Goal: Task Accomplishment & Management: Complete application form

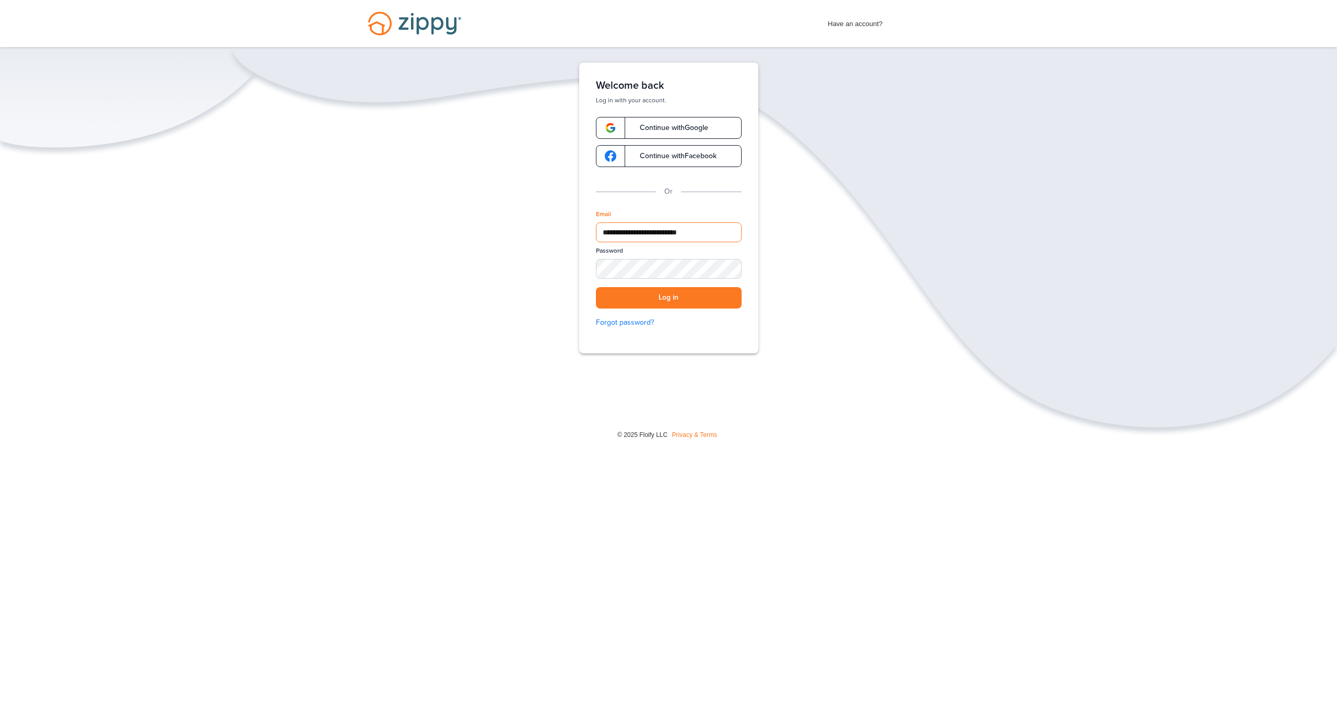
type input "**********"
click at [668, 298] on button "Log in" at bounding box center [669, 297] width 146 height 21
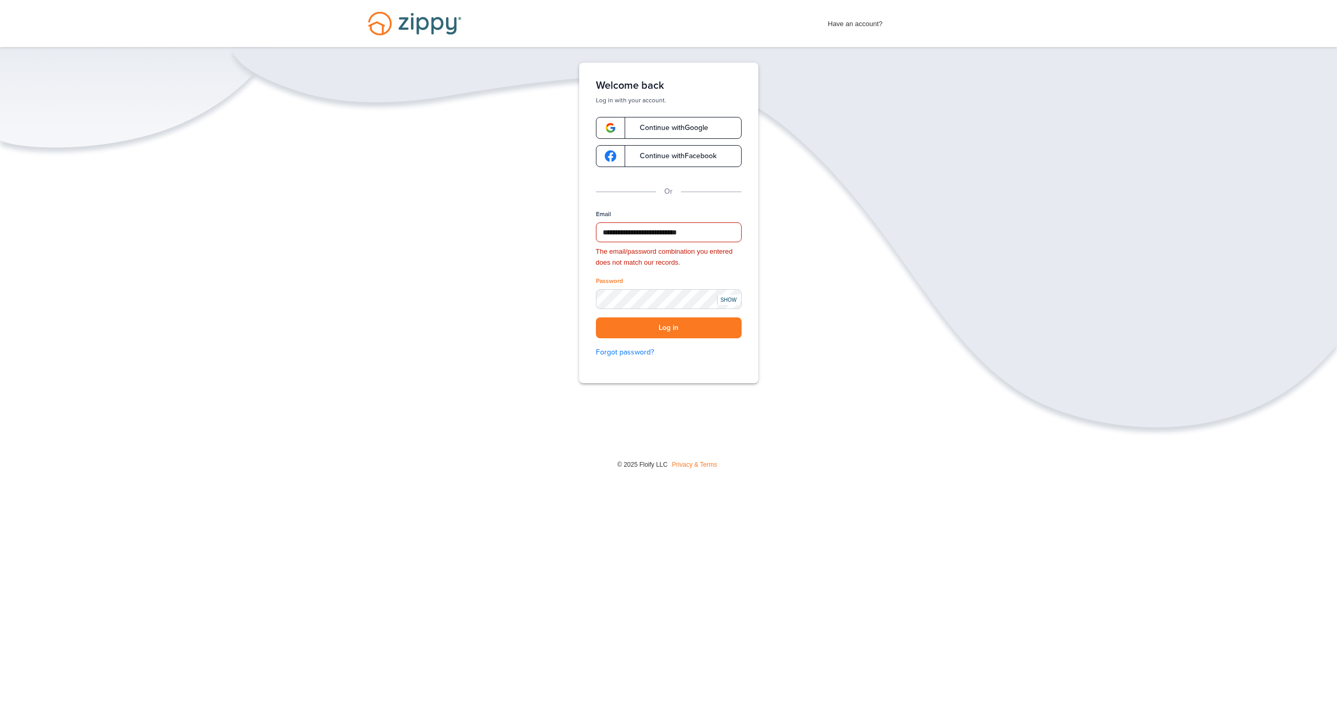
click at [721, 303] on div "SHOW" at bounding box center [728, 300] width 23 height 10
click at [668, 327] on button "Log in" at bounding box center [669, 327] width 146 height 21
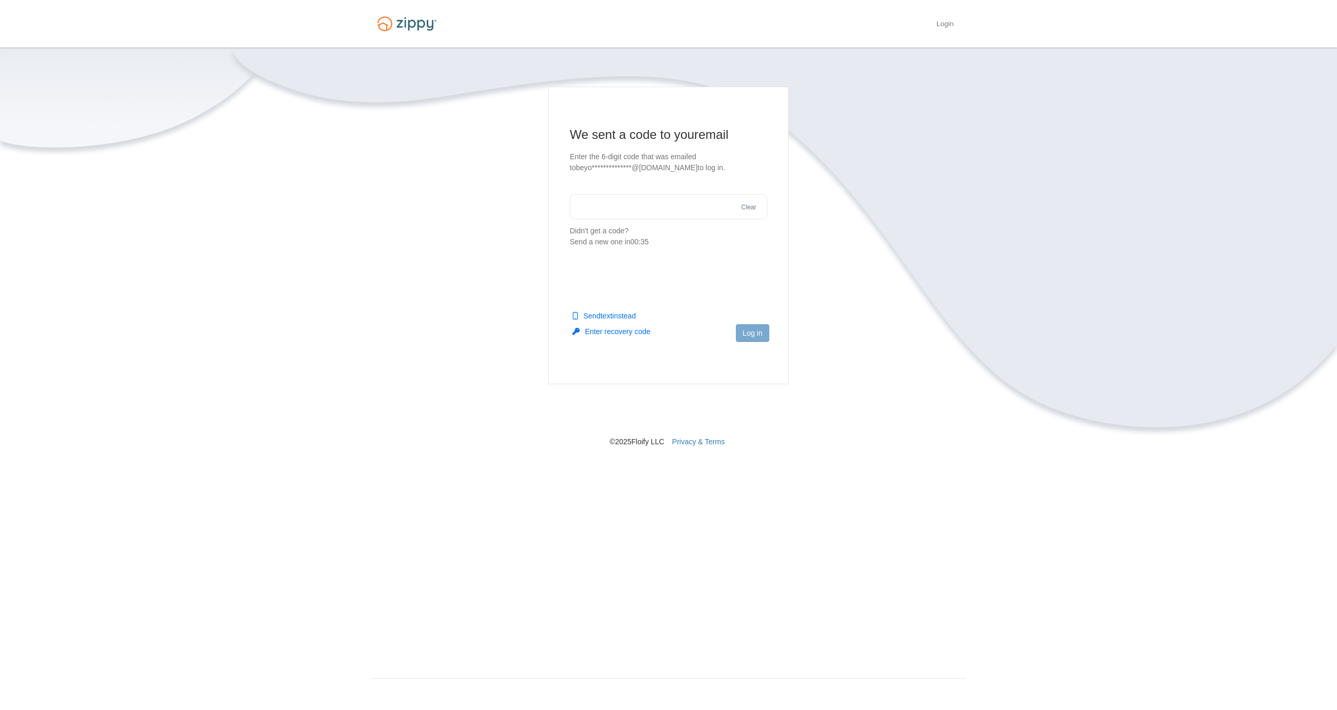
click at [686, 213] on input "text" at bounding box center [668, 206] width 197 height 25
type input "******"
click at [740, 328] on button "Log in" at bounding box center [752, 333] width 33 height 18
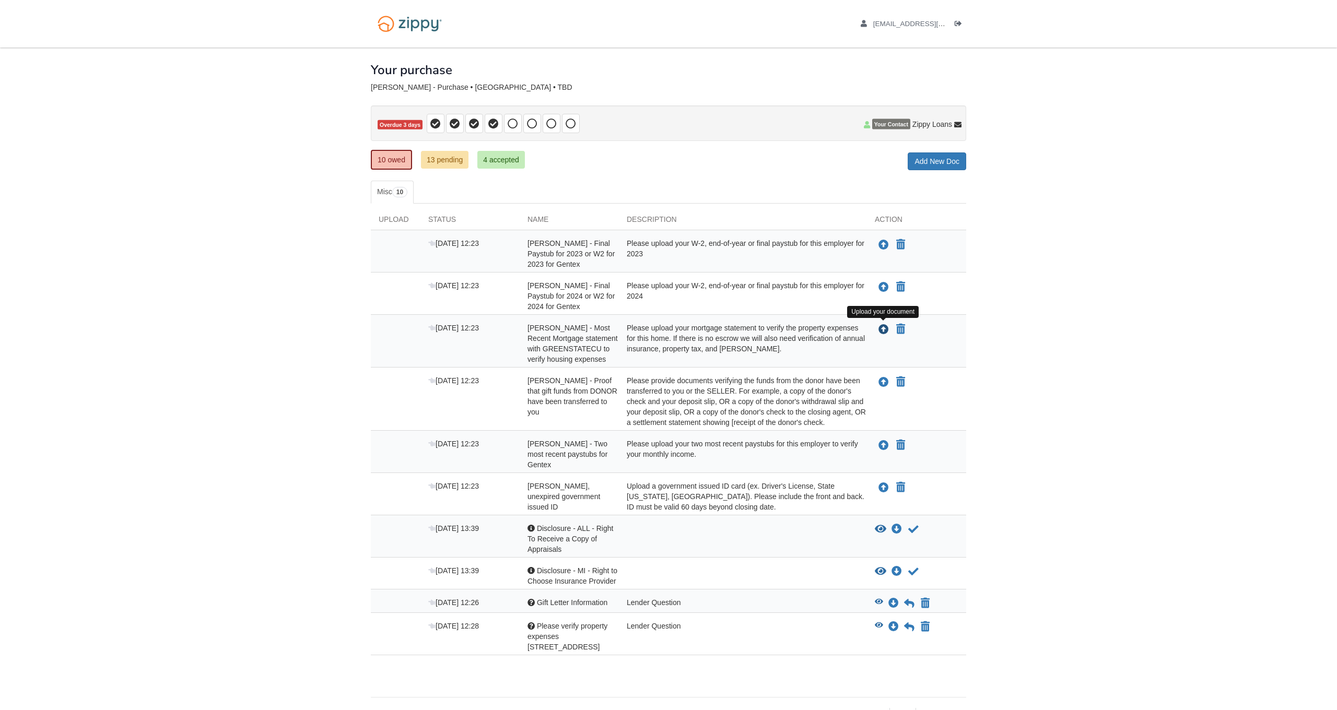
click at [883, 332] on icon "Upload Beyonce Mitchell - Most Recent Mortgage statement with GREENSTATECU to v…" at bounding box center [883, 330] width 10 height 10
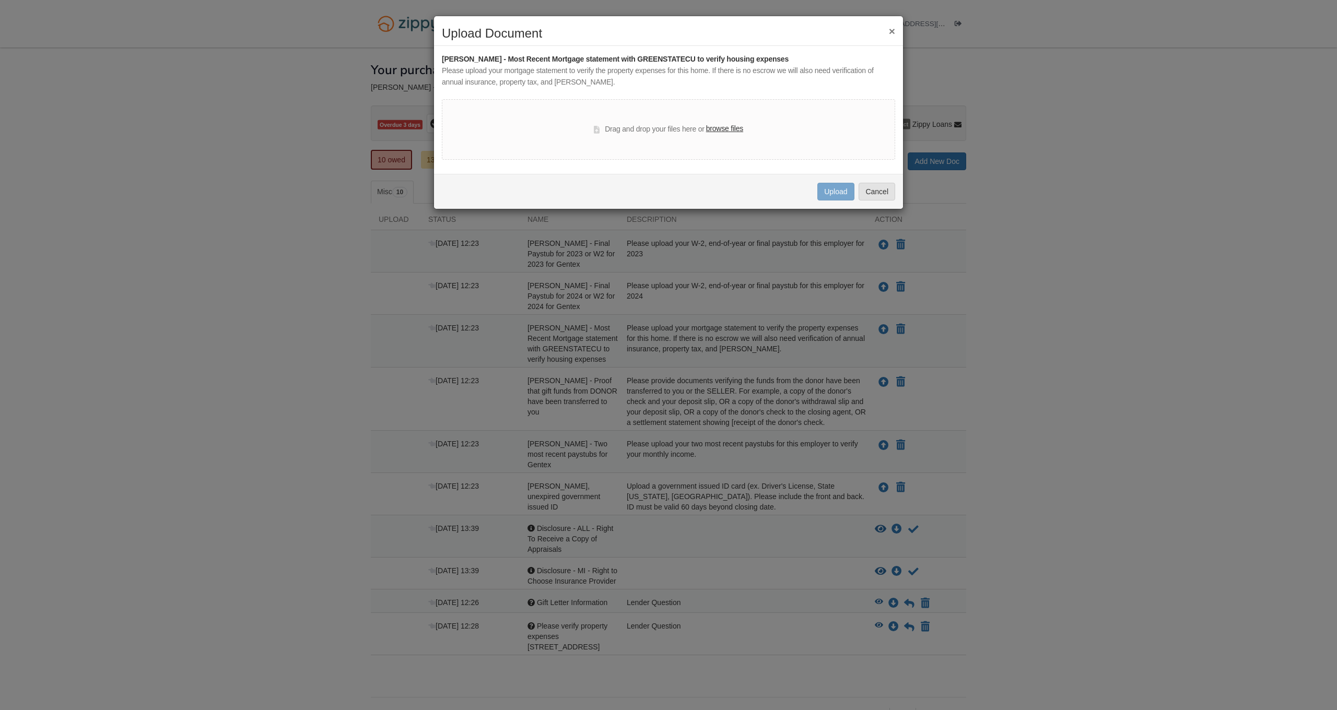
click at [731, 131] on label "browse files" at bounding box center [724, 128] width 37 height 11
click at [0, 0] on input "browse files" at bounding box center [0, 0] width 0 height 0
click at [891, 32] on button "×" at bounding box center [892, 31] width 6 height 11
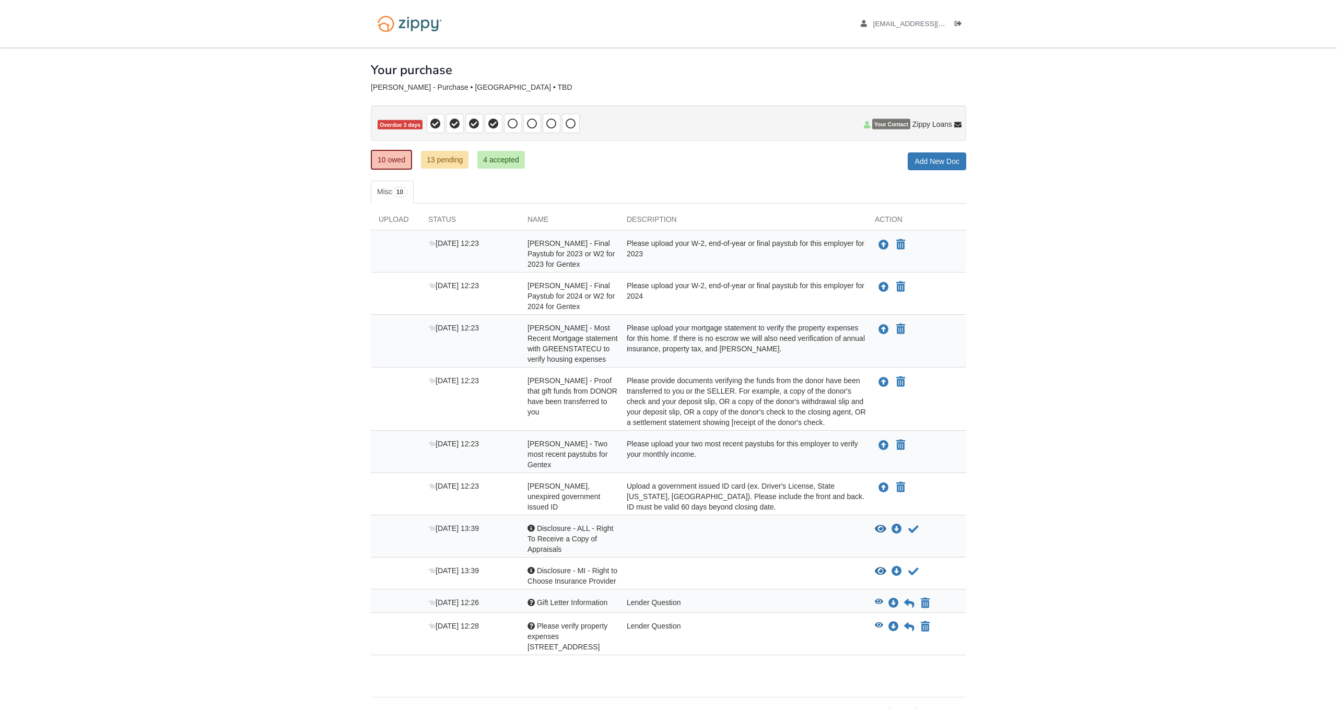
click at [450, 160] on link "13 pending" at bounding box center [445, 160] width 48 height 18
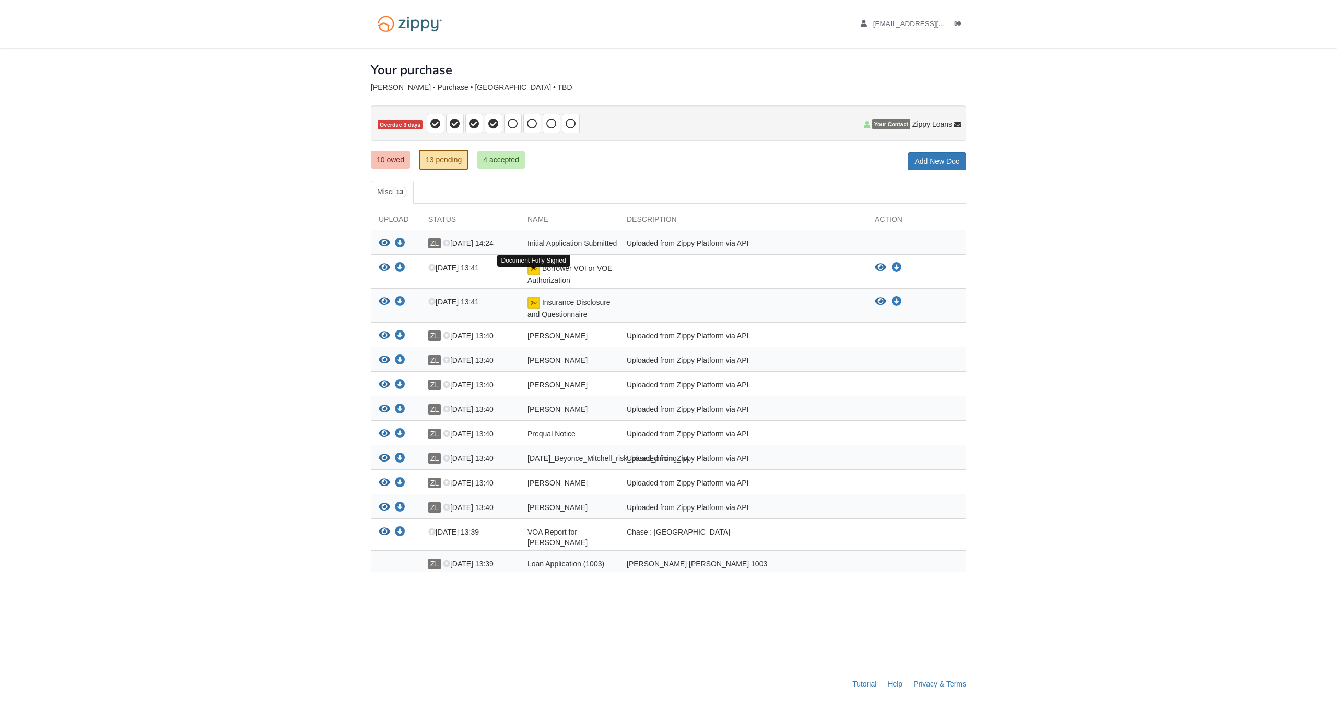
click at [532, 275] on img at bounding box center [533, 269] width 13 height 13
click at [897, 272] on icon "Download Borrower VOI or VOE Authorization" at bounding box center [896, 268] width 10 height 10
drag, startPoint x: 565, startPoint y: 275, endPoint x: 537, endPoint y: 281, distance: 28.9
click at [564, 275] on span "Borrower VOI or VOE Authorization" at bounding box center [569, 274] width 85 height 20
click at [536, 275] on img at bounding box center [533, 269] width 13 height 13
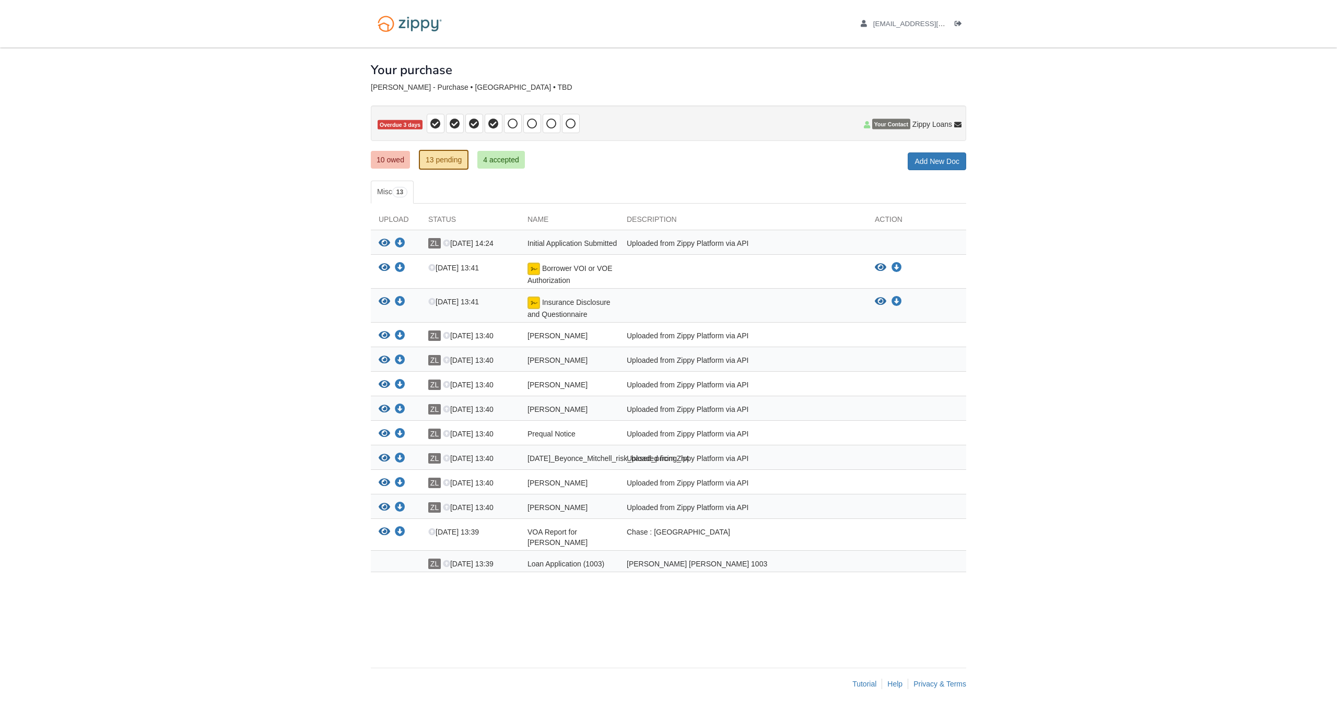
click at [485, 161] on link "4 accepted" at bounding box center [501, 160] width 48 height 18
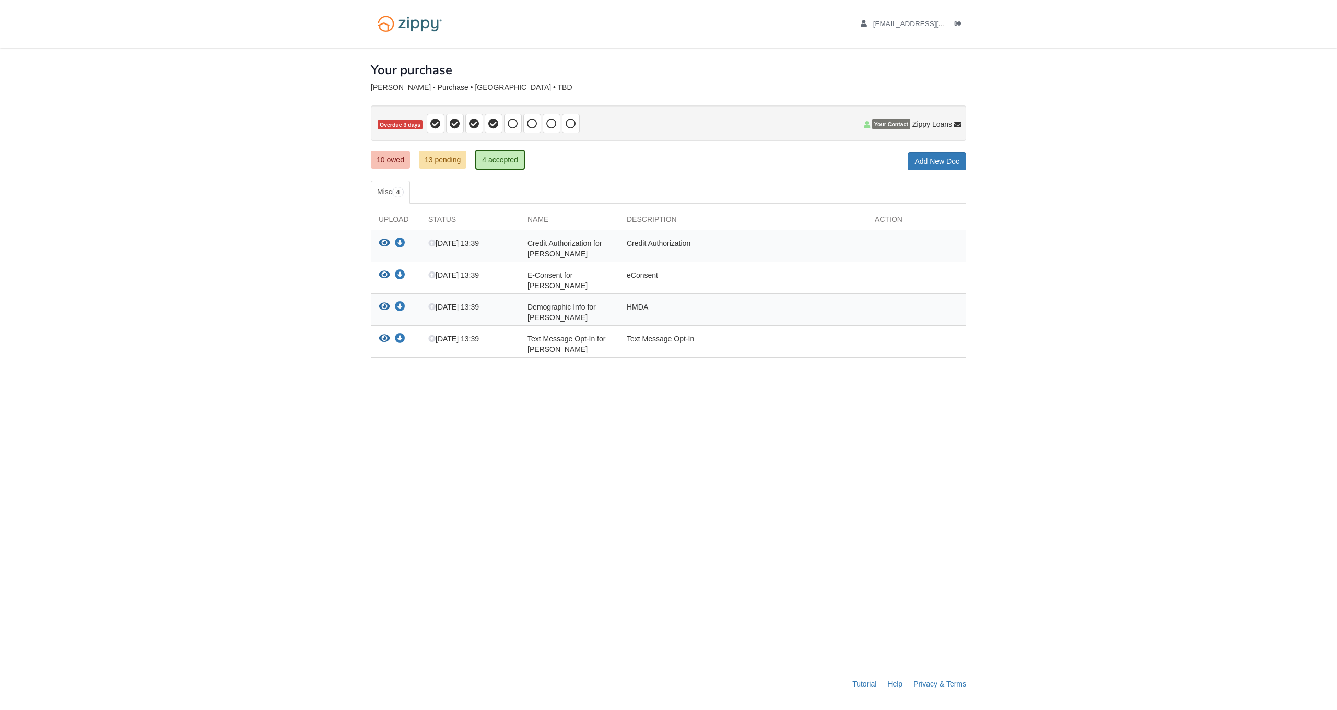
click at [451, 159] on link "13 pending" at bounding box center [443, 160] width 48 height 18
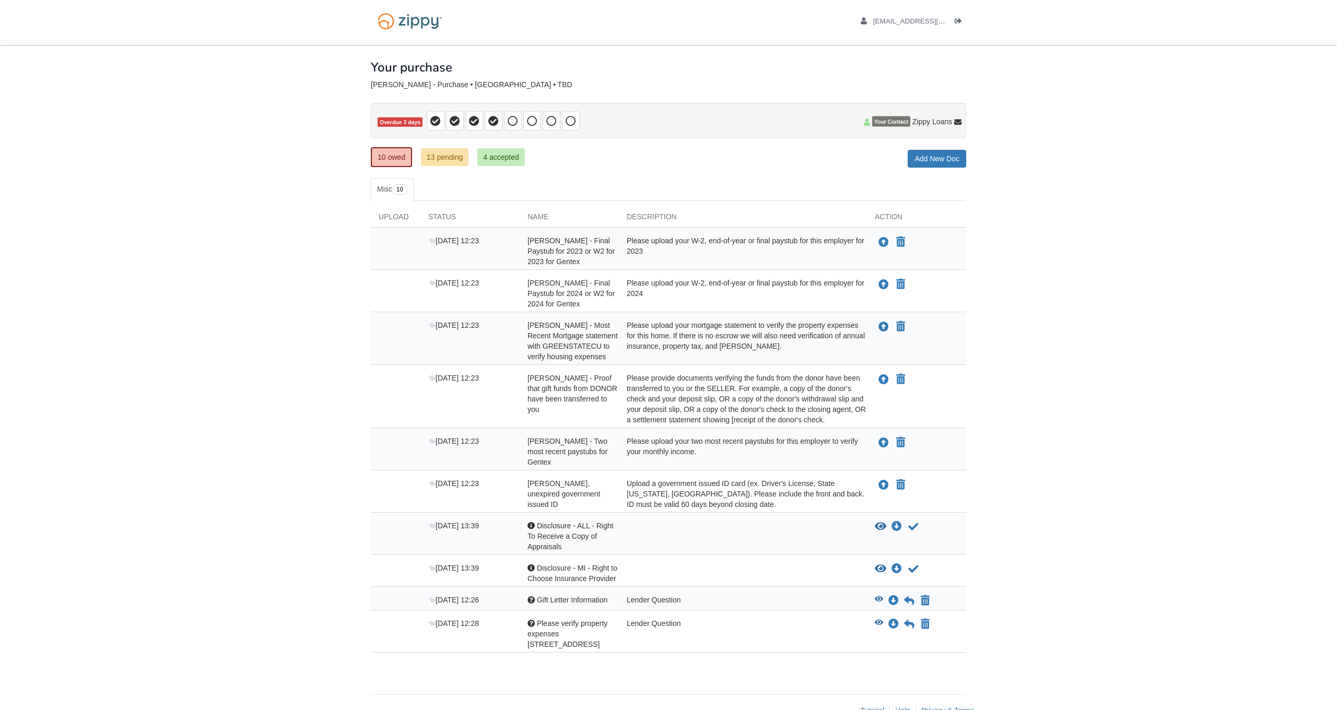
scroll to position [7, 0]
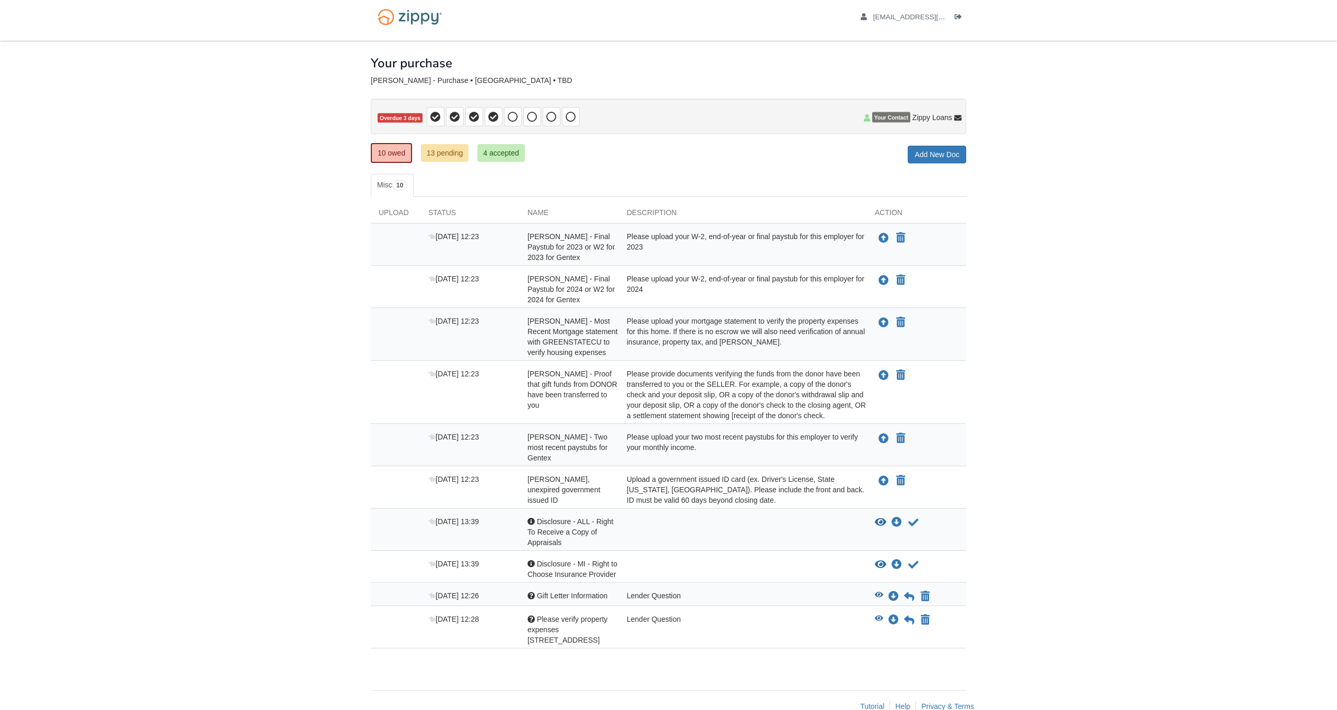
click at [397, 152] on link "10 owed" at bounding box center [391, 153] width 41 height 20
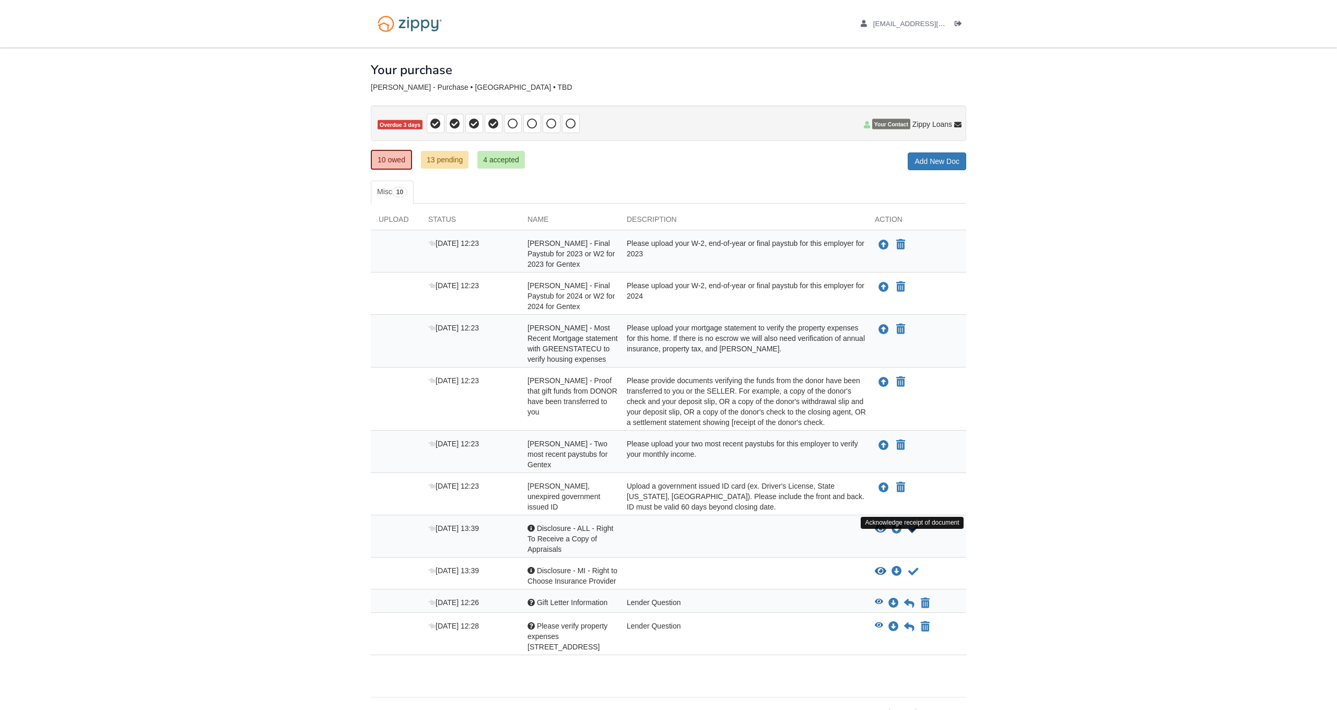
click at [911, 535] on icon "Acknowledge receipt of document" at bounding box center [913, 529] width 10 height 10
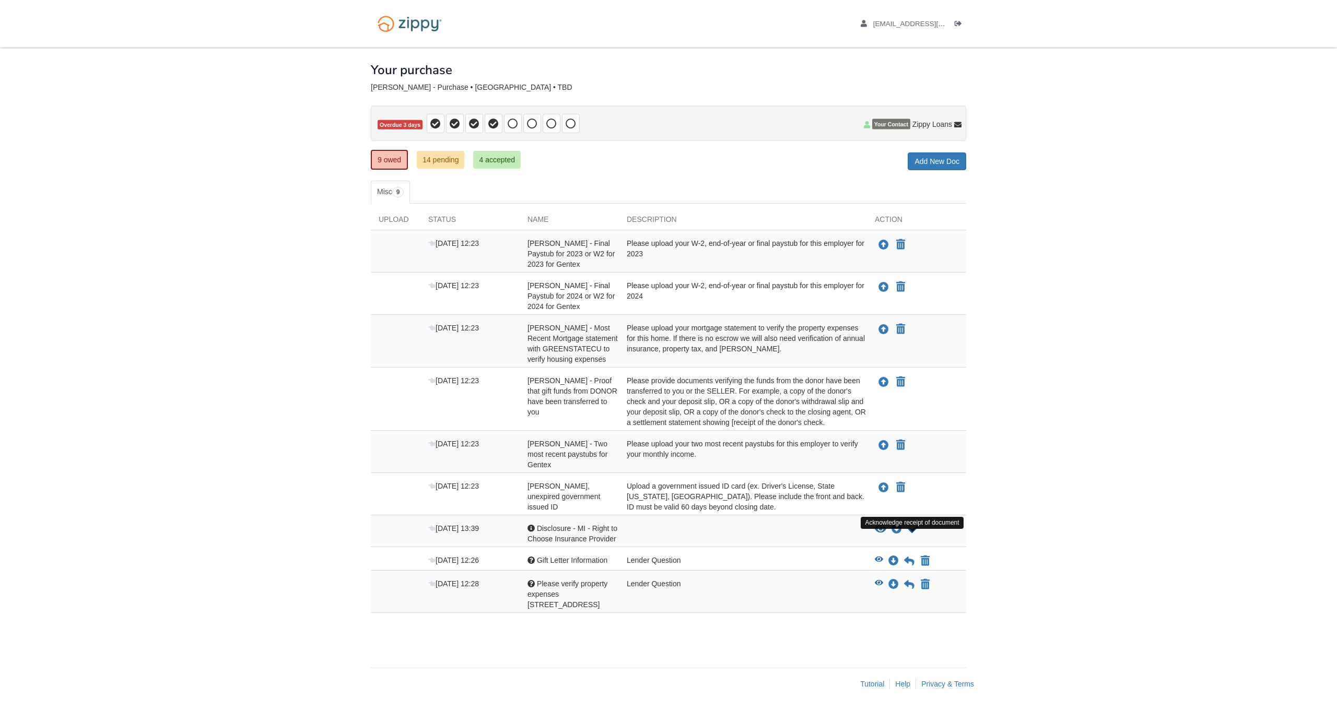
click at [910, 535] on icon "Acknowledge receipt of document" at bounding box center [913, 529] width 10 height 10
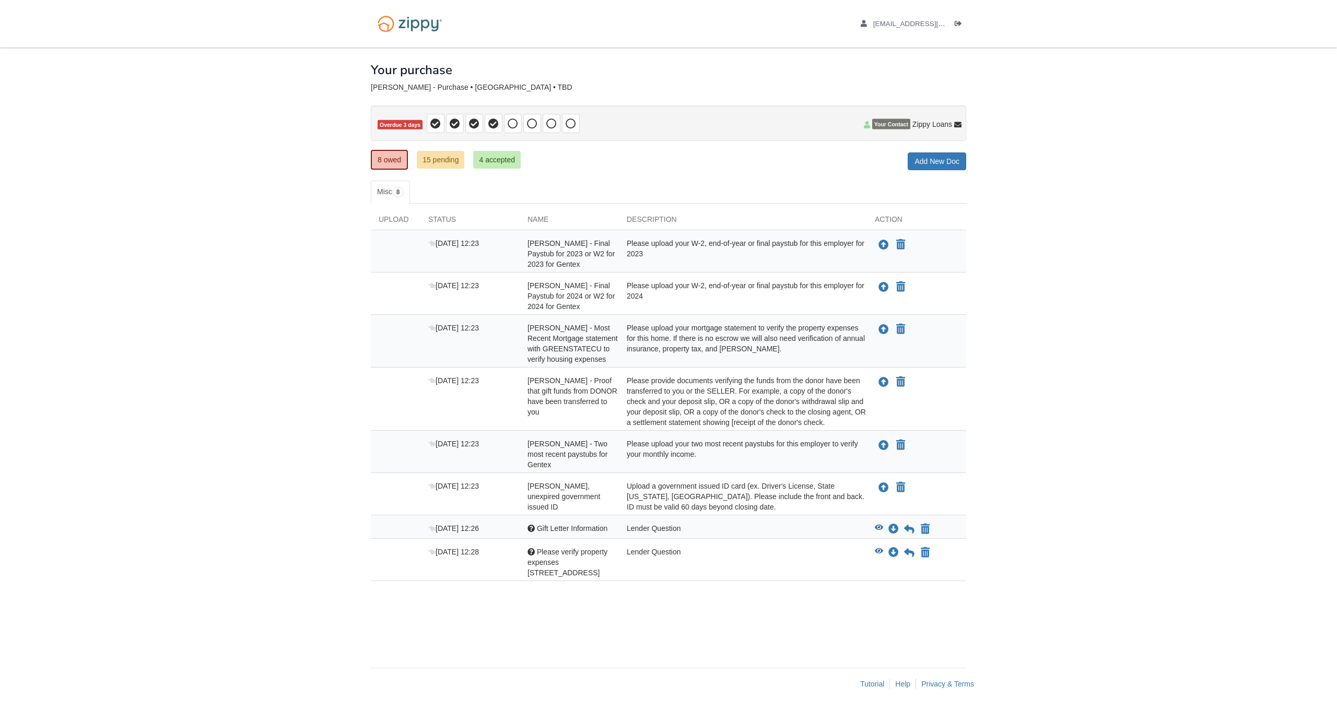
click at [770, 458] on div "Please upload your two most recent paystubs for this employer to verify your mo…" at bounding box center [743, 454] width 248 height 31
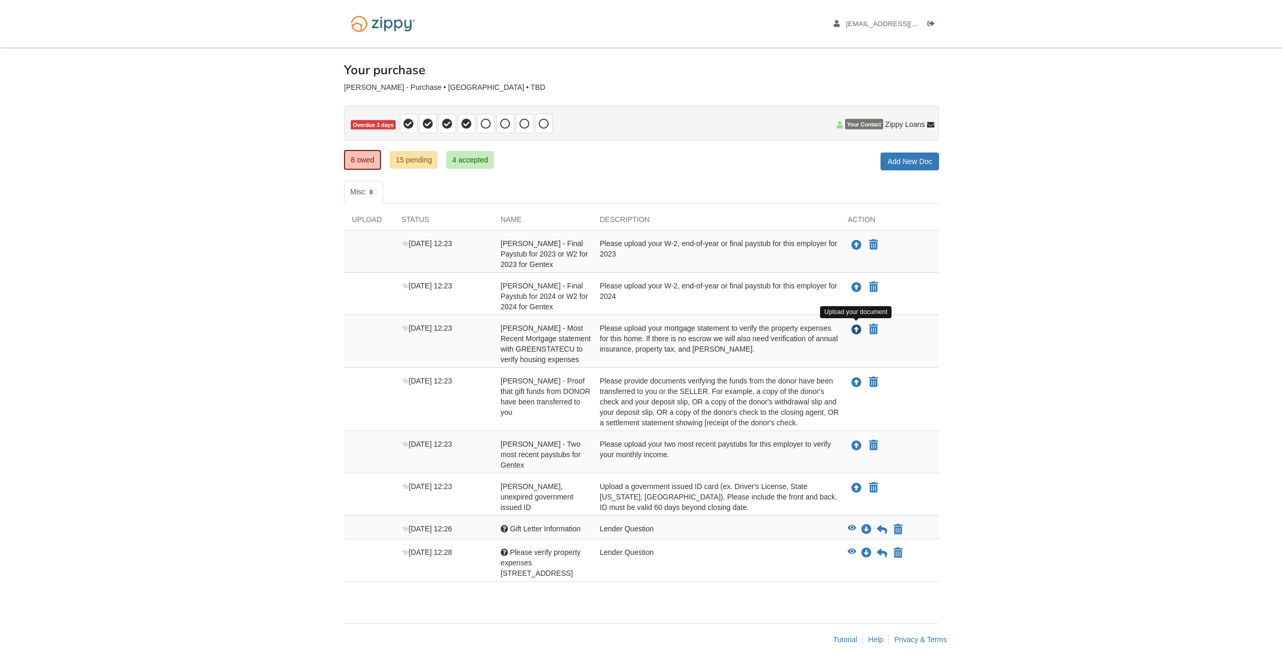
click at [860, 330] on icon "Upload Beyonce Mitchell - Most Recent Mortgage statement with GREENSTATECU to v…" at bounding box center [857, 330] width 10 height 10
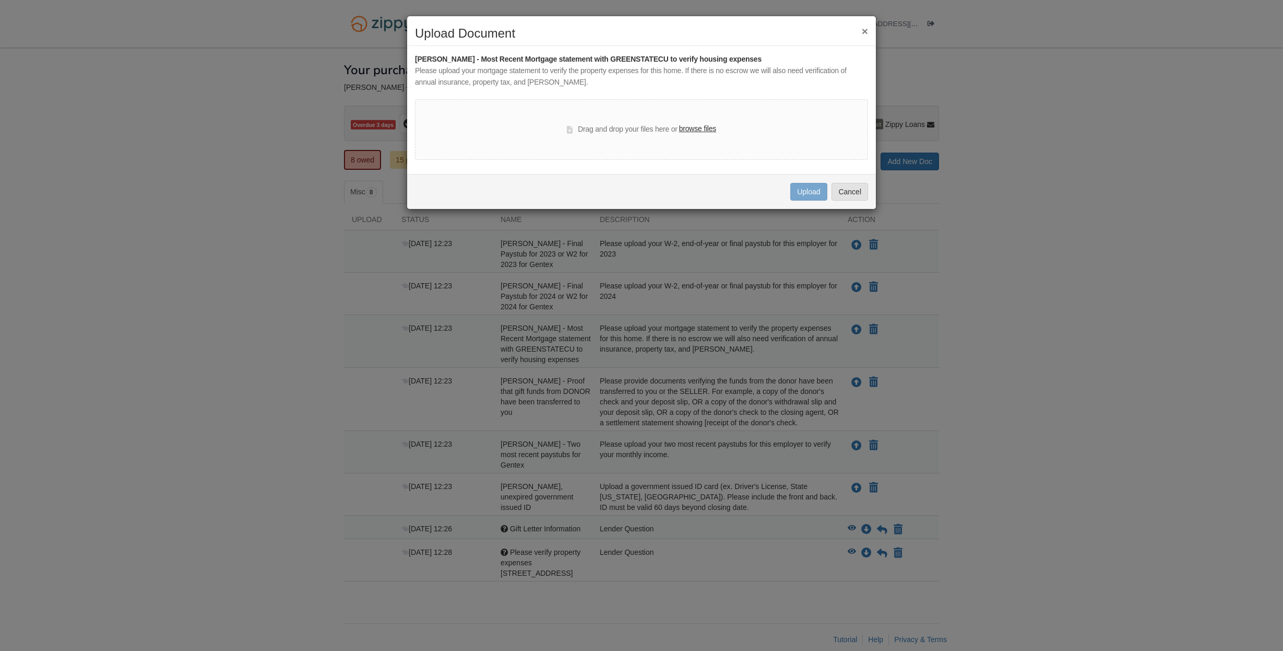
click at [637, 125] on div "Drag and drop your files here or browse files" at bounding box center [641, 129] width 149 height 13
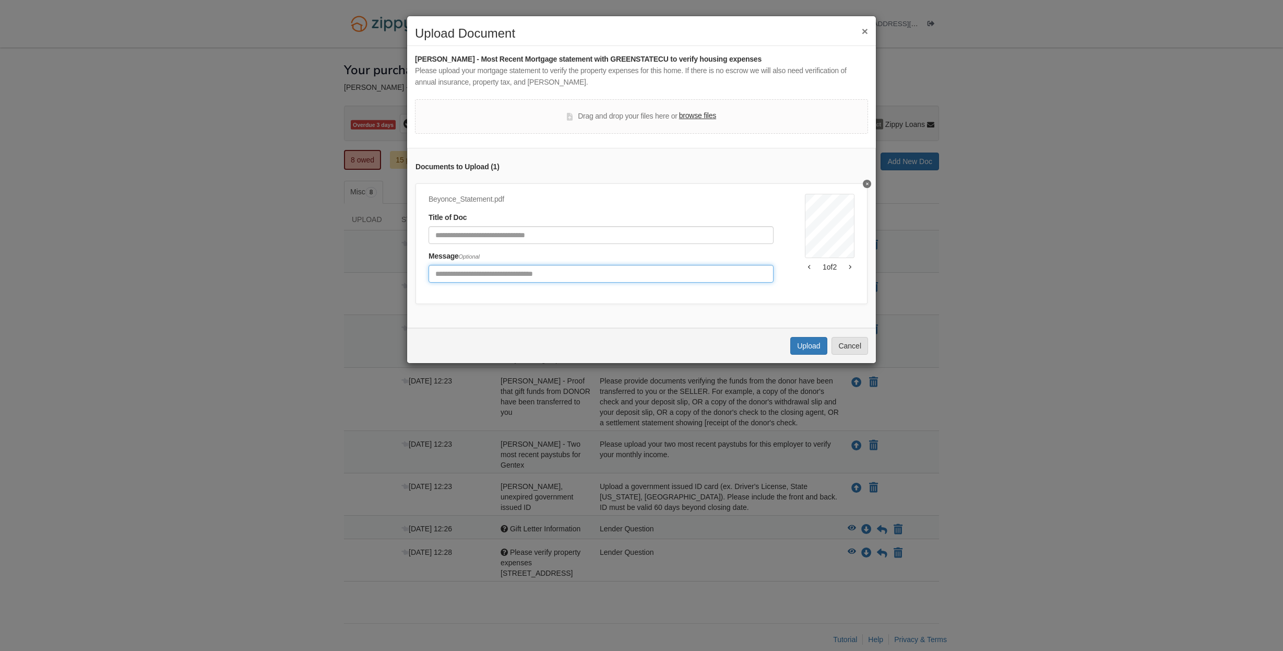
click at [568, 270] on input "Include any comments on this document" at bounding box center [601, 274] width 345 height 18
type input "**********"
click at [806, 340] on button "Upload" at bounding box center [809, 346] width 37 height 18
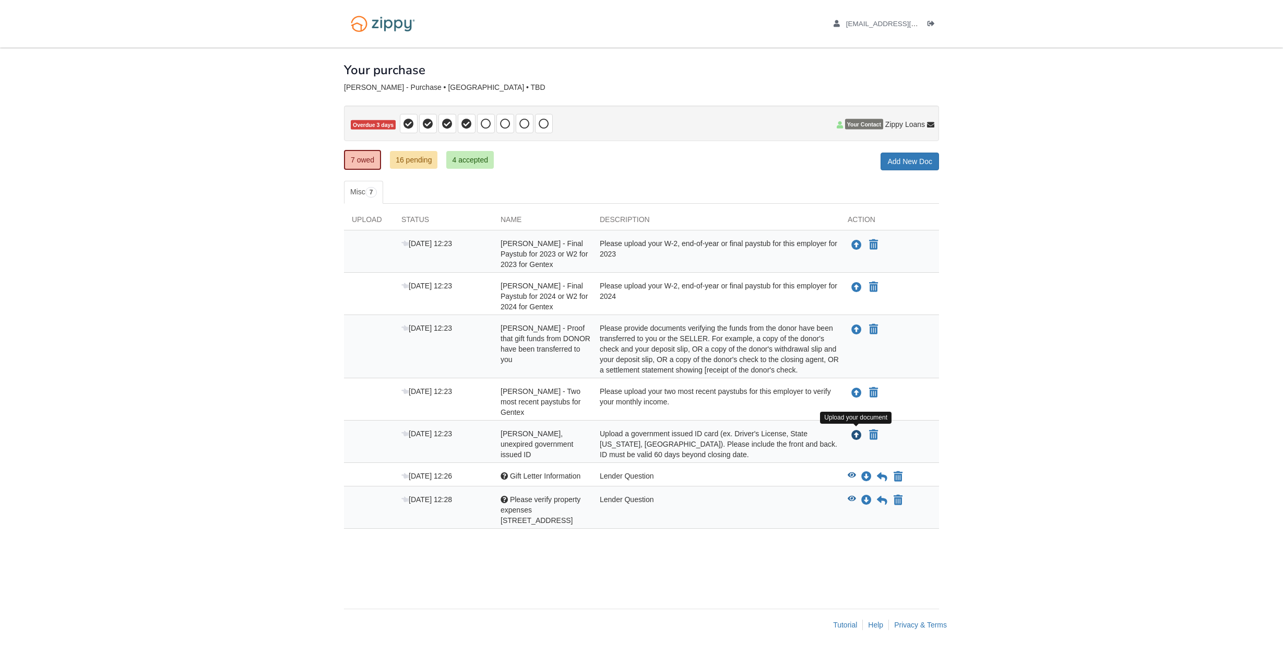
click at [856, 435] on icon "Upload Beyonce Mitchell - Valid, unexpired government issued ID" at bounding box center [857, 435] width 10 height 10
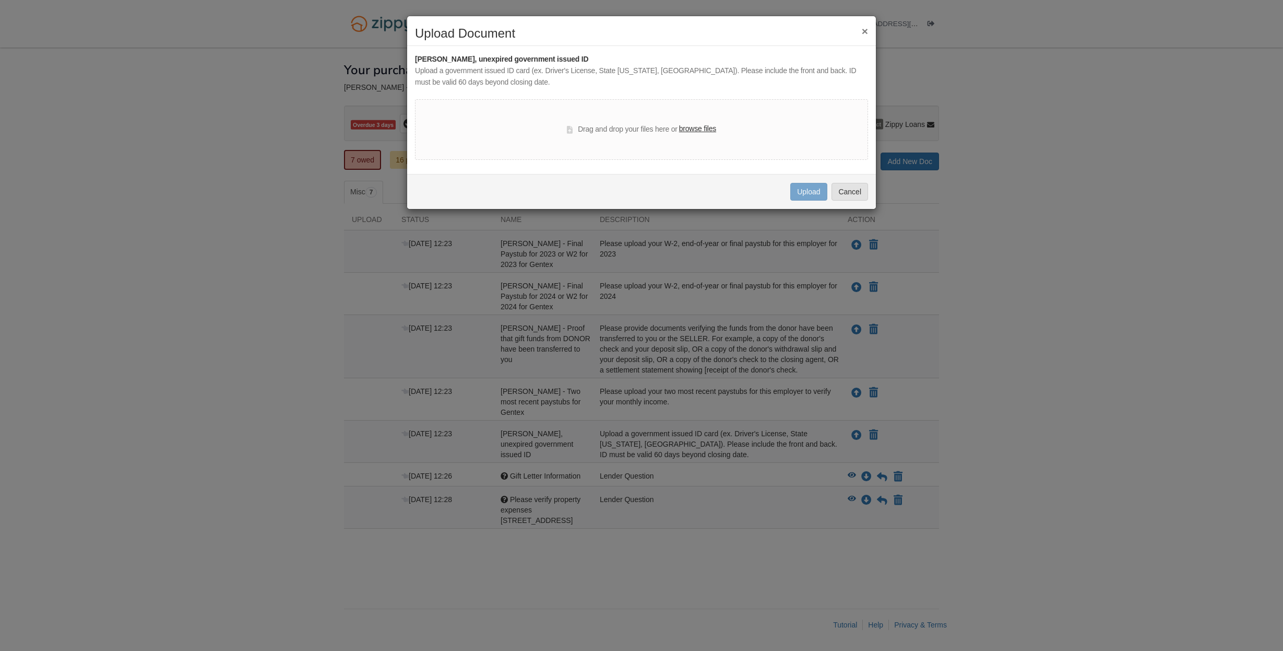
click at [867, 30] on button "×" at bounding box center [865, 31] width 6 height 11
